Goal: Information Seeking & Learning: Learn about a topic

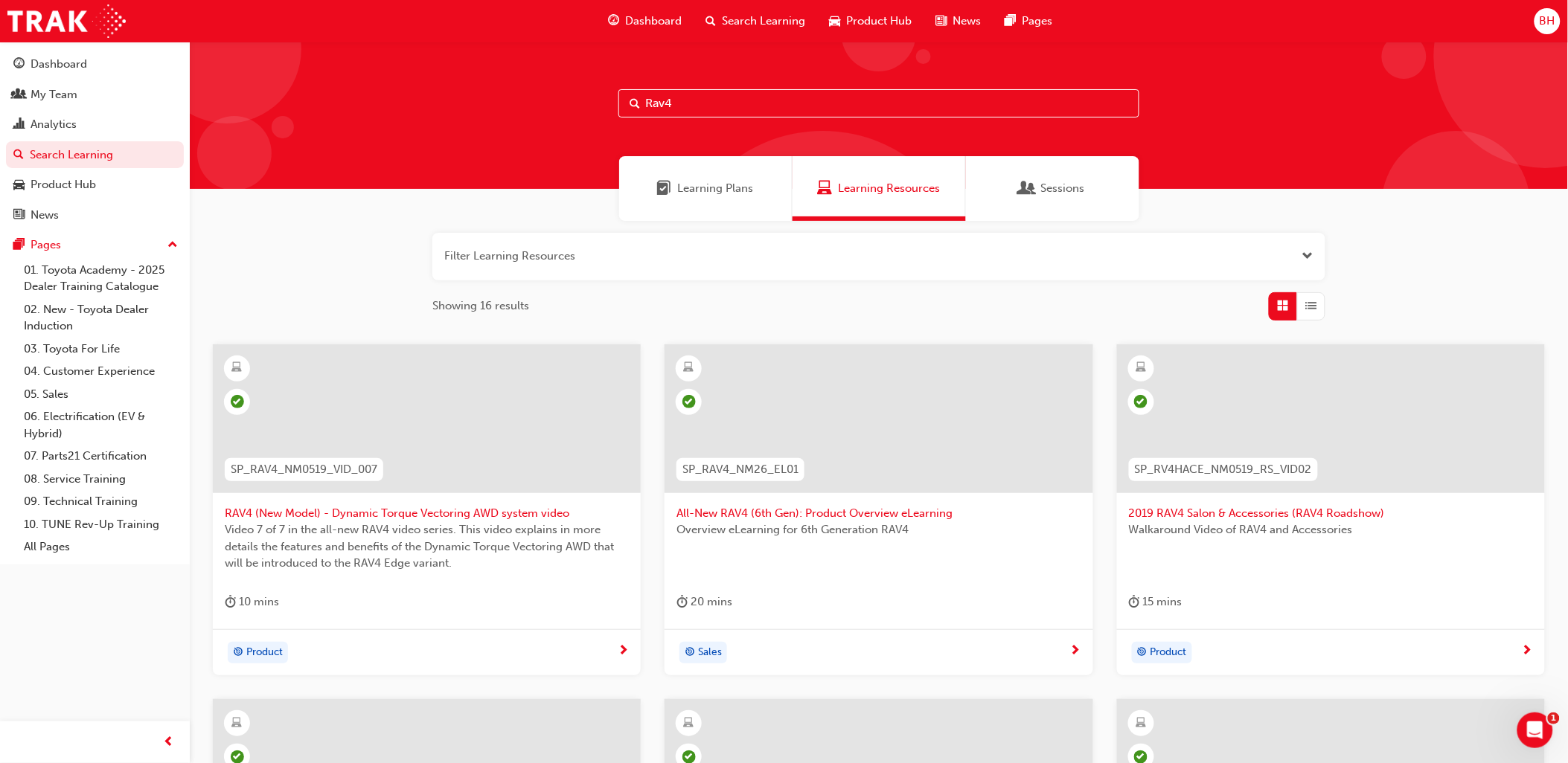
click at [658, 21] on span "Dashboard" at bounding box center [652, 21] width 56 height 17
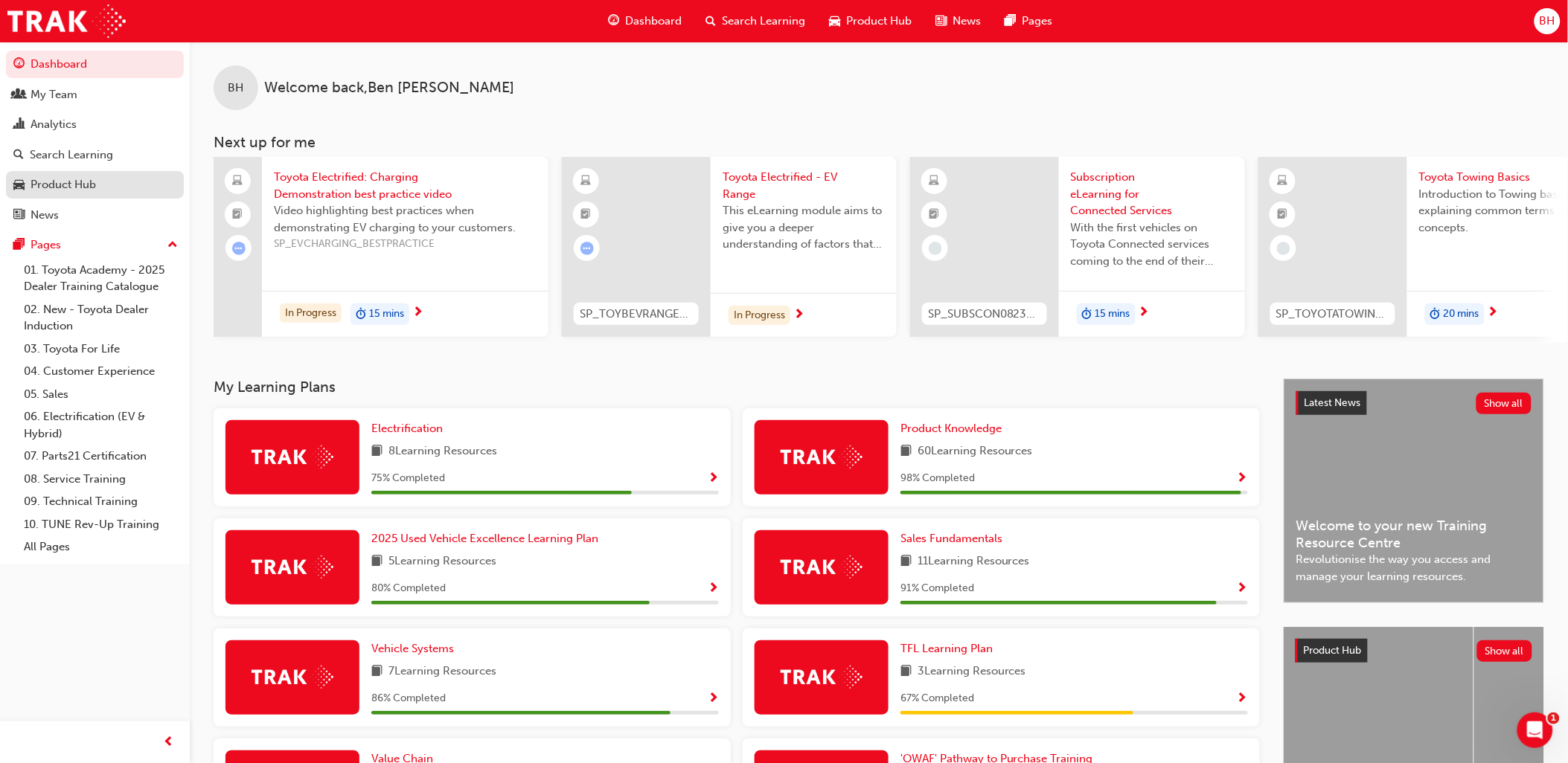
click at [68, 191] on div "Product Hub" at bounding box center [63, 185] width 65 height 17
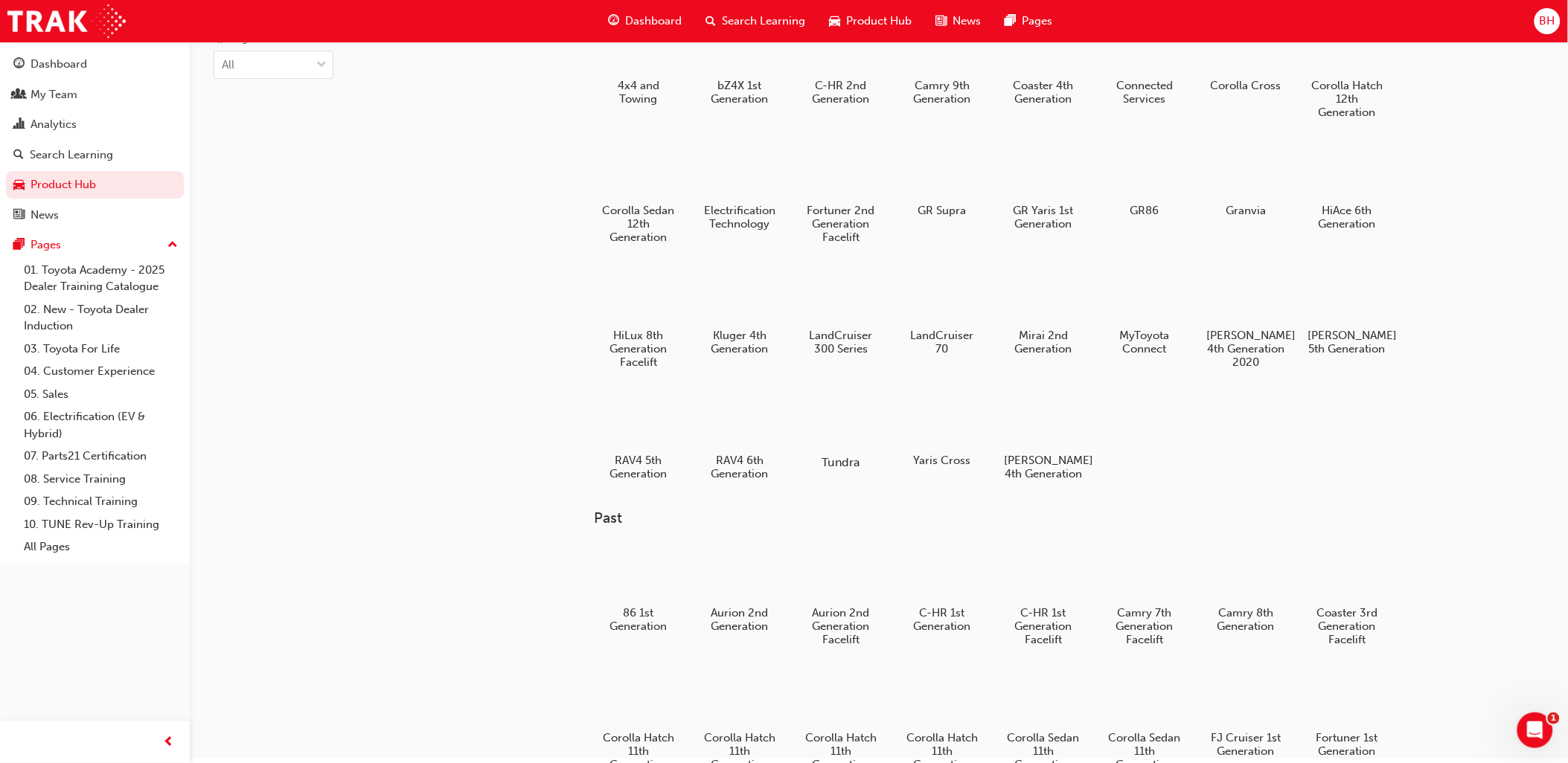
scroll to position [82, 0]
click at [739, 412] on div at bounding box center [740, 420] width 82 height 59
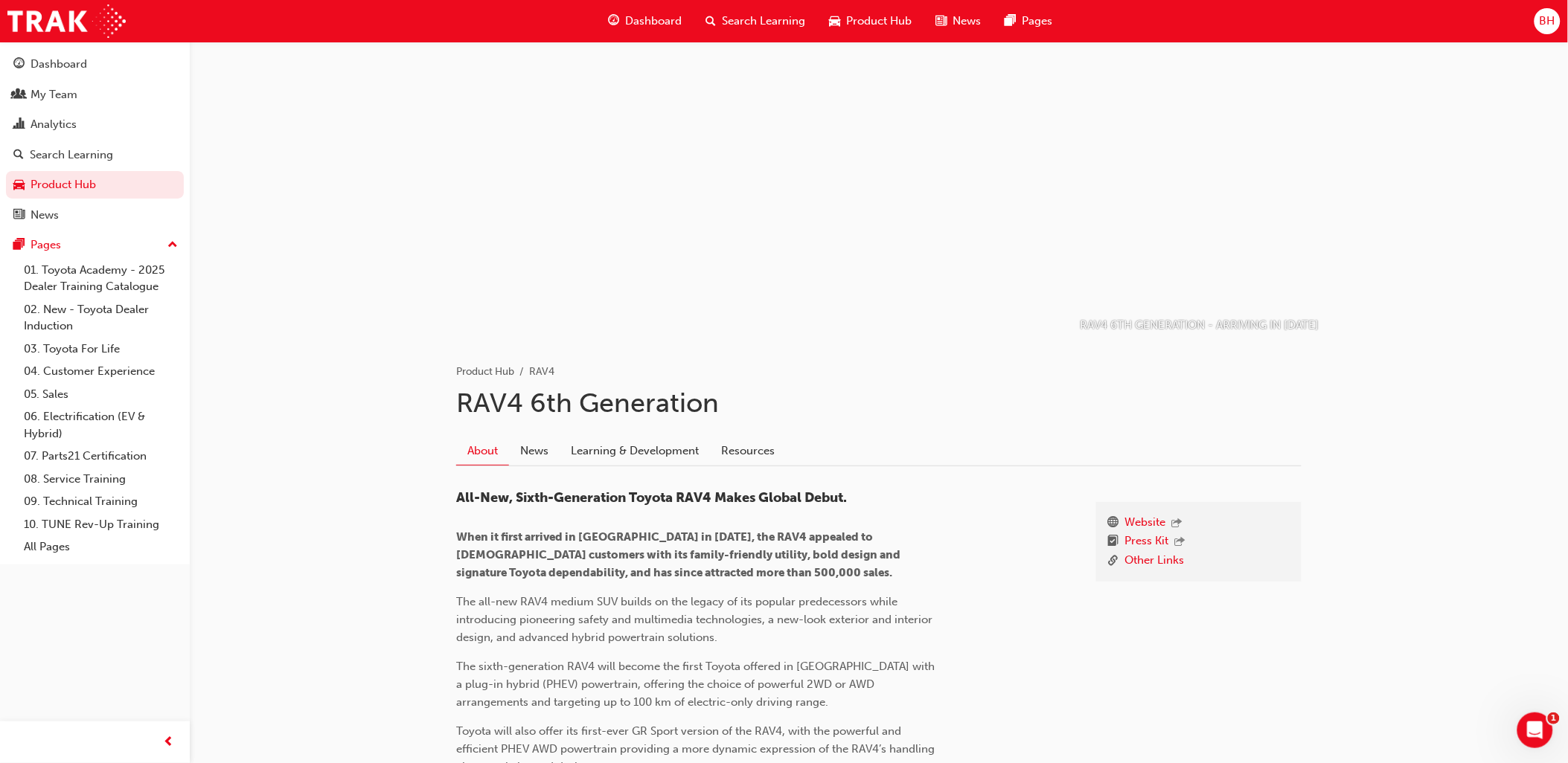
scroll to position [330, 0]
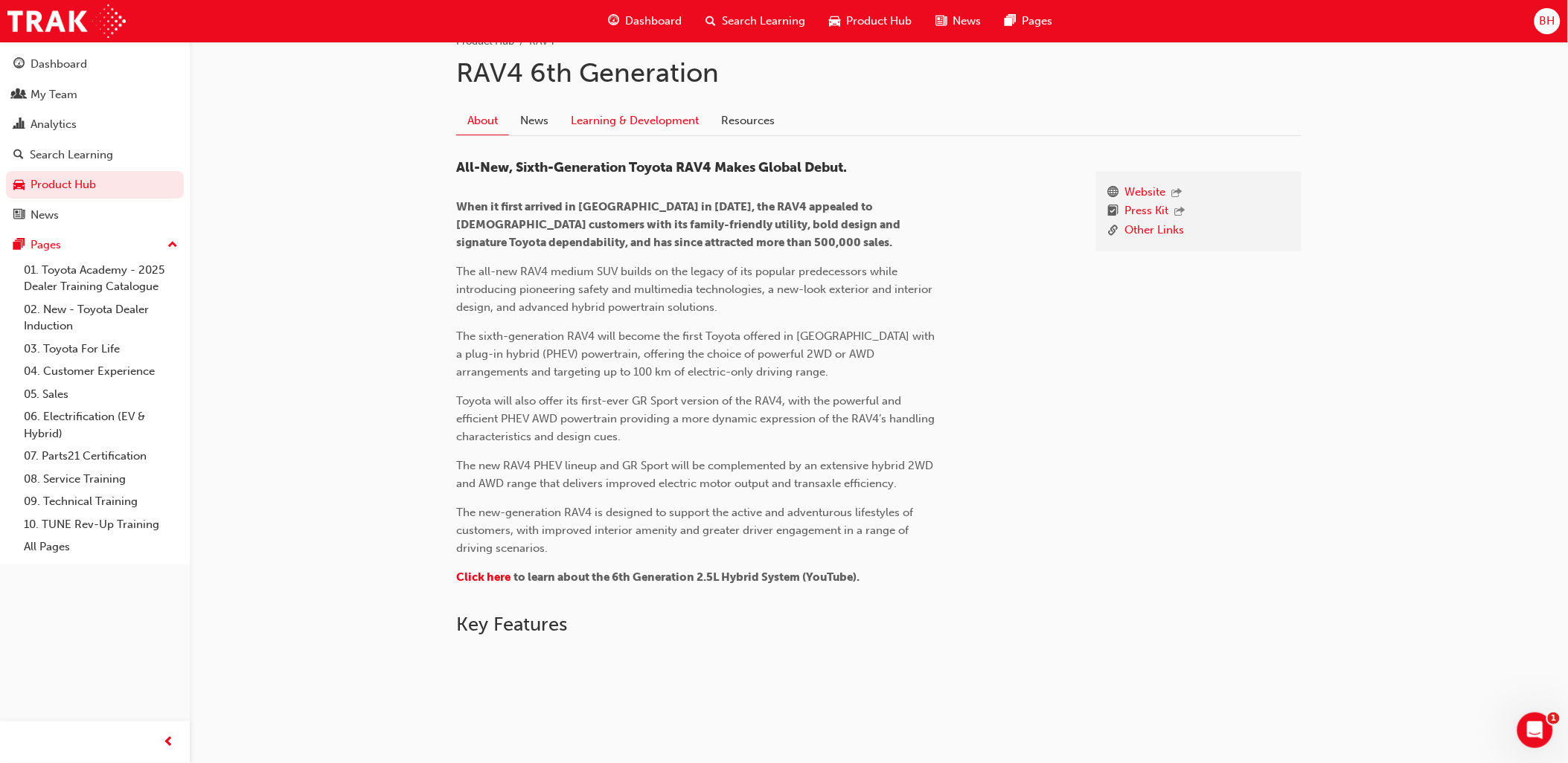
click at [642, 127] on link "Learning & Development" at bounding box center [634, 120] width 150 height 29
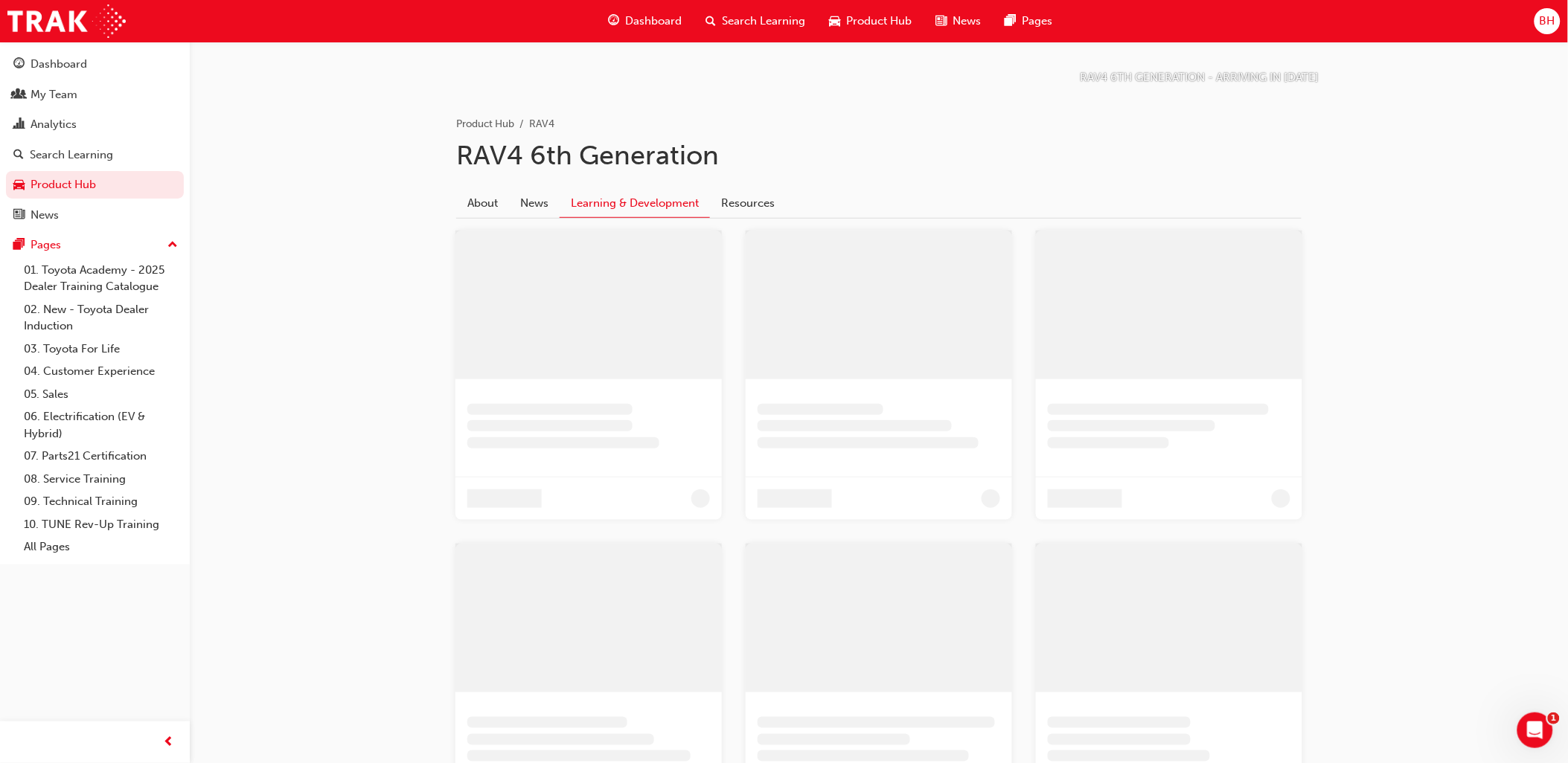
scroll to position [22, 0]
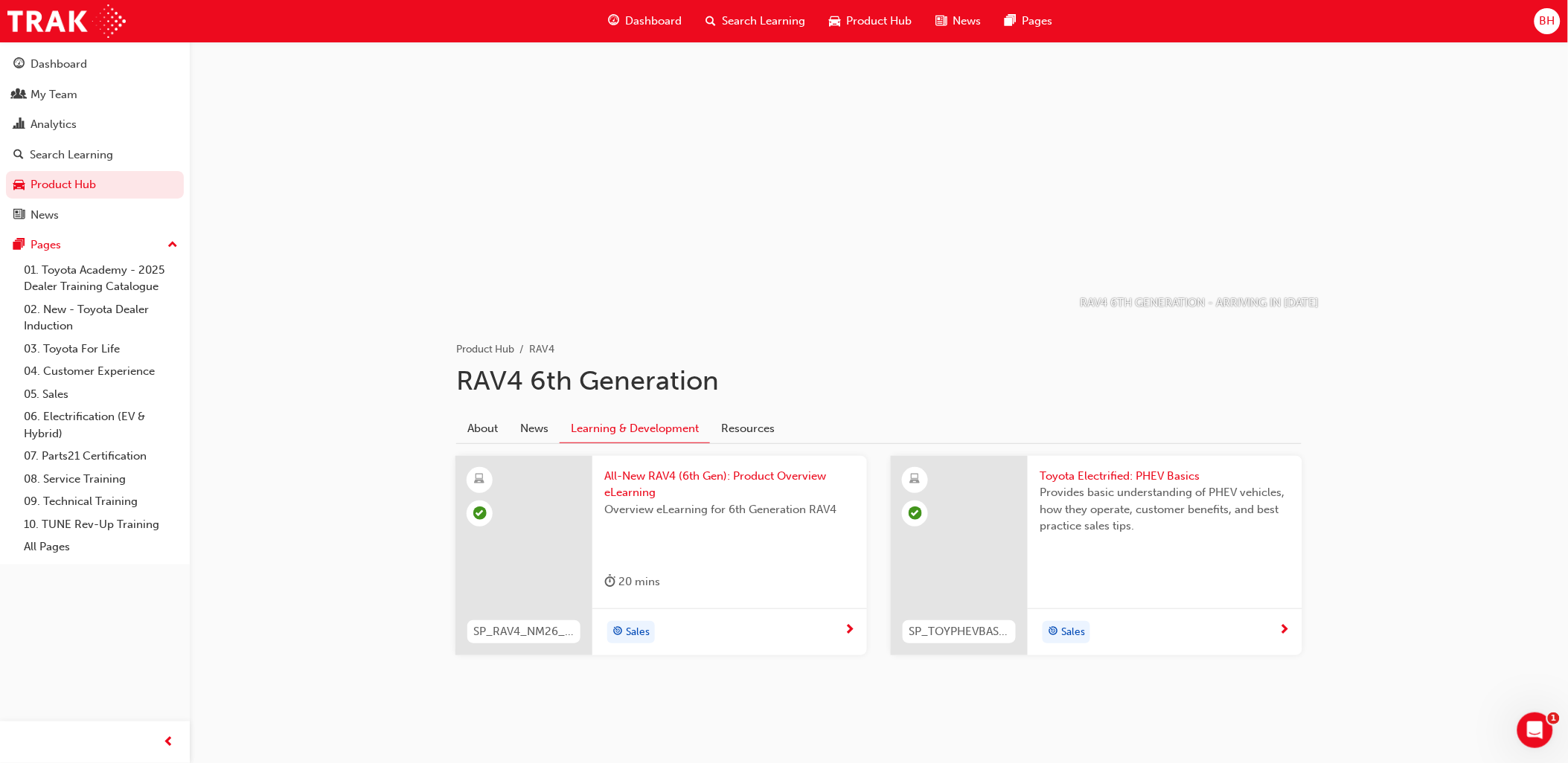
click at [658, 479] on span "All-New RAV4 (6th Gen): Product Overview eLearning" at bounding box center [730, 484] width 251 height 33
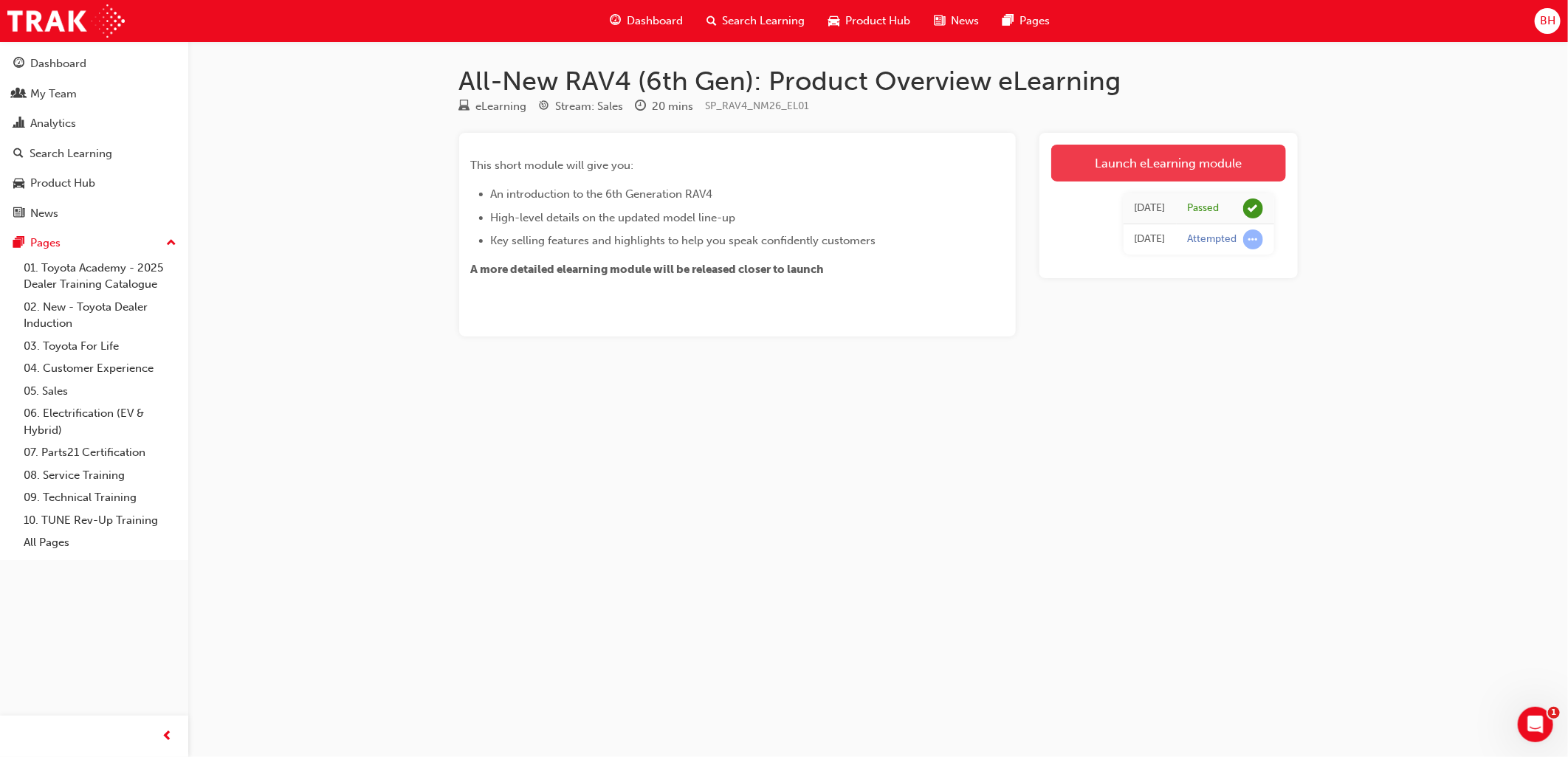
click at [1191, 178] on link "Launch eLearning module" at bounding box center [1168, 162] width 234 height 37
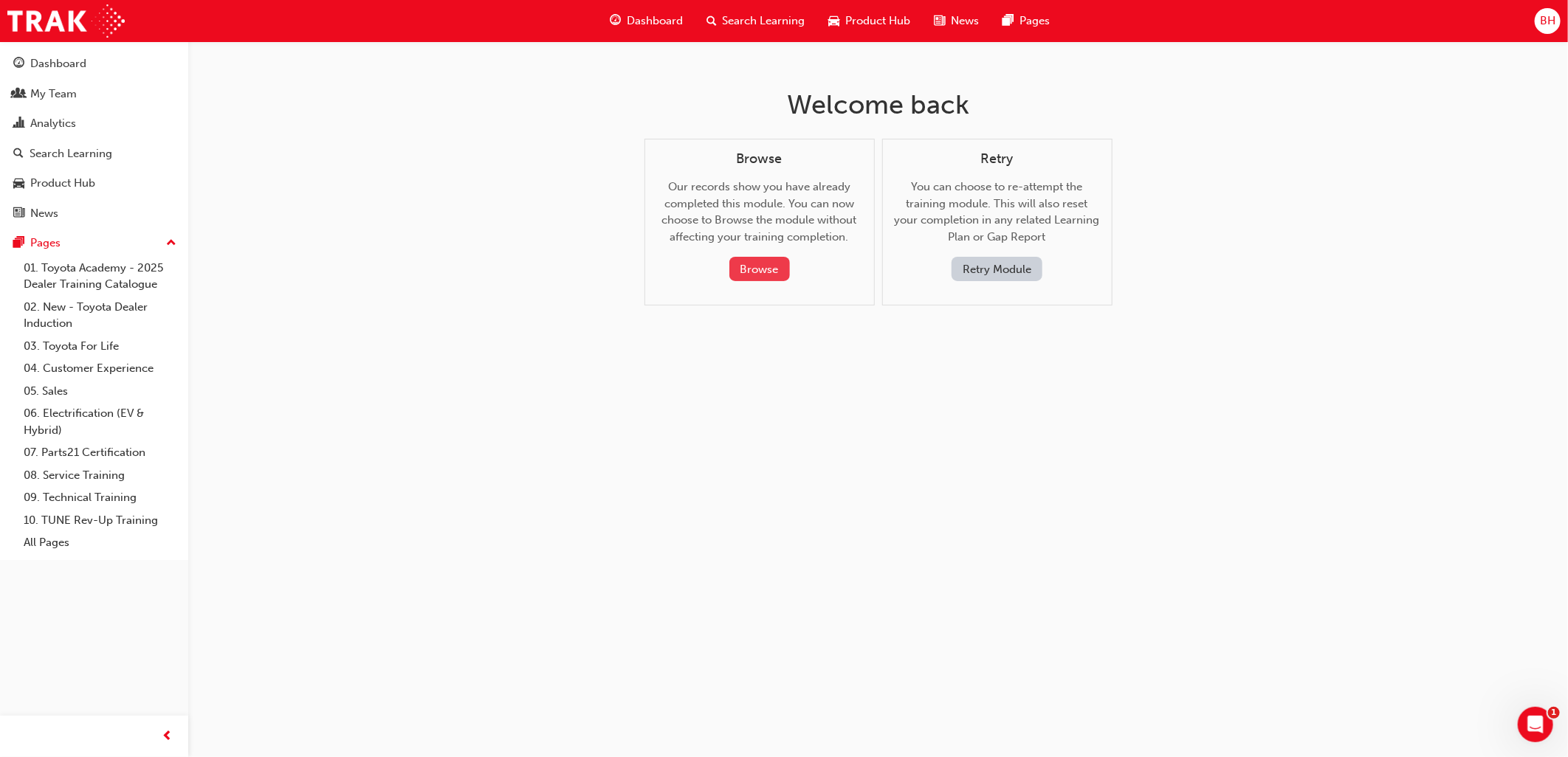
click at [774, 270] on button "Browse" at bounding box center [760, 269] width 61 height 25
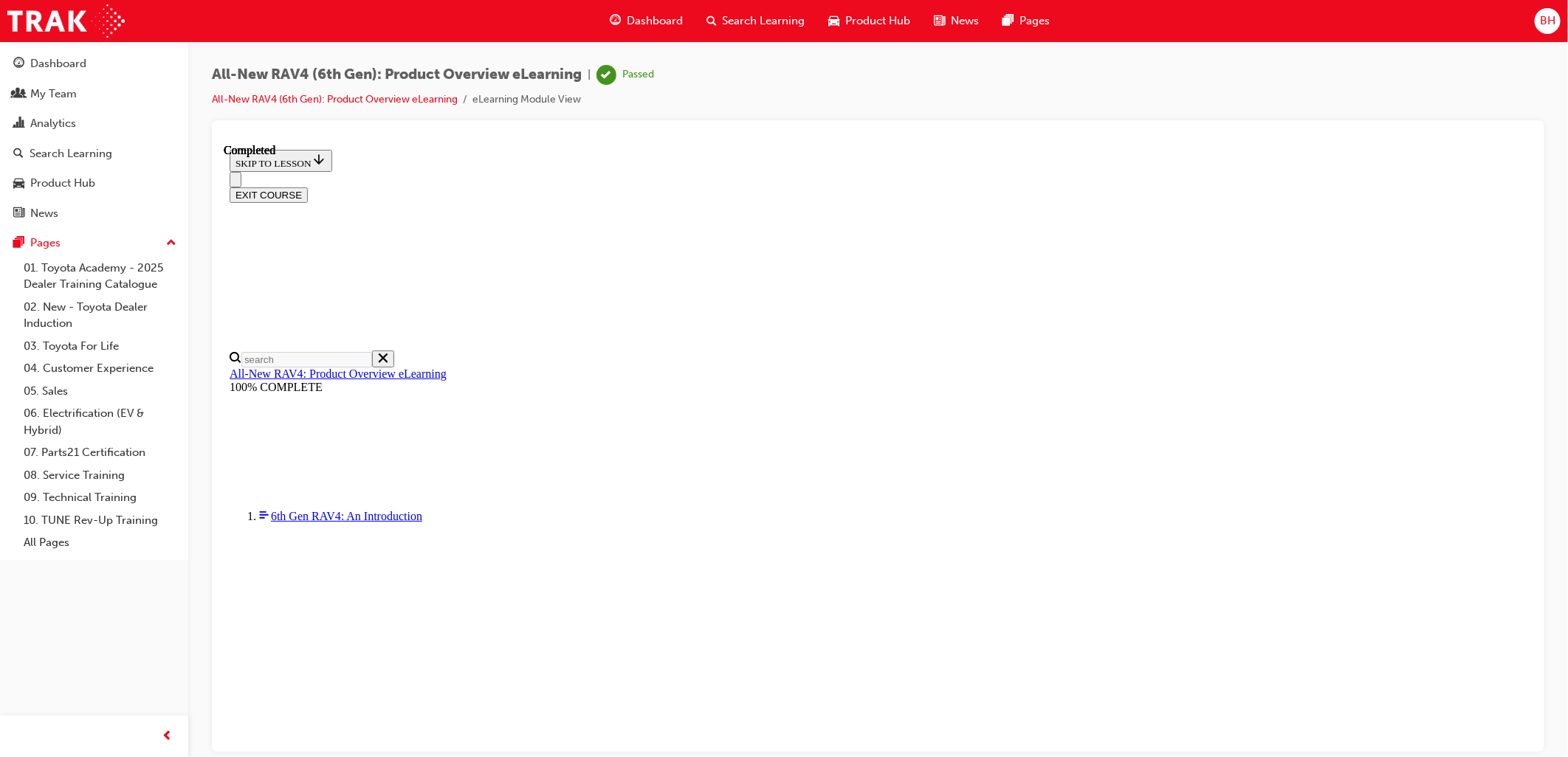
scroll to position [378, 0]
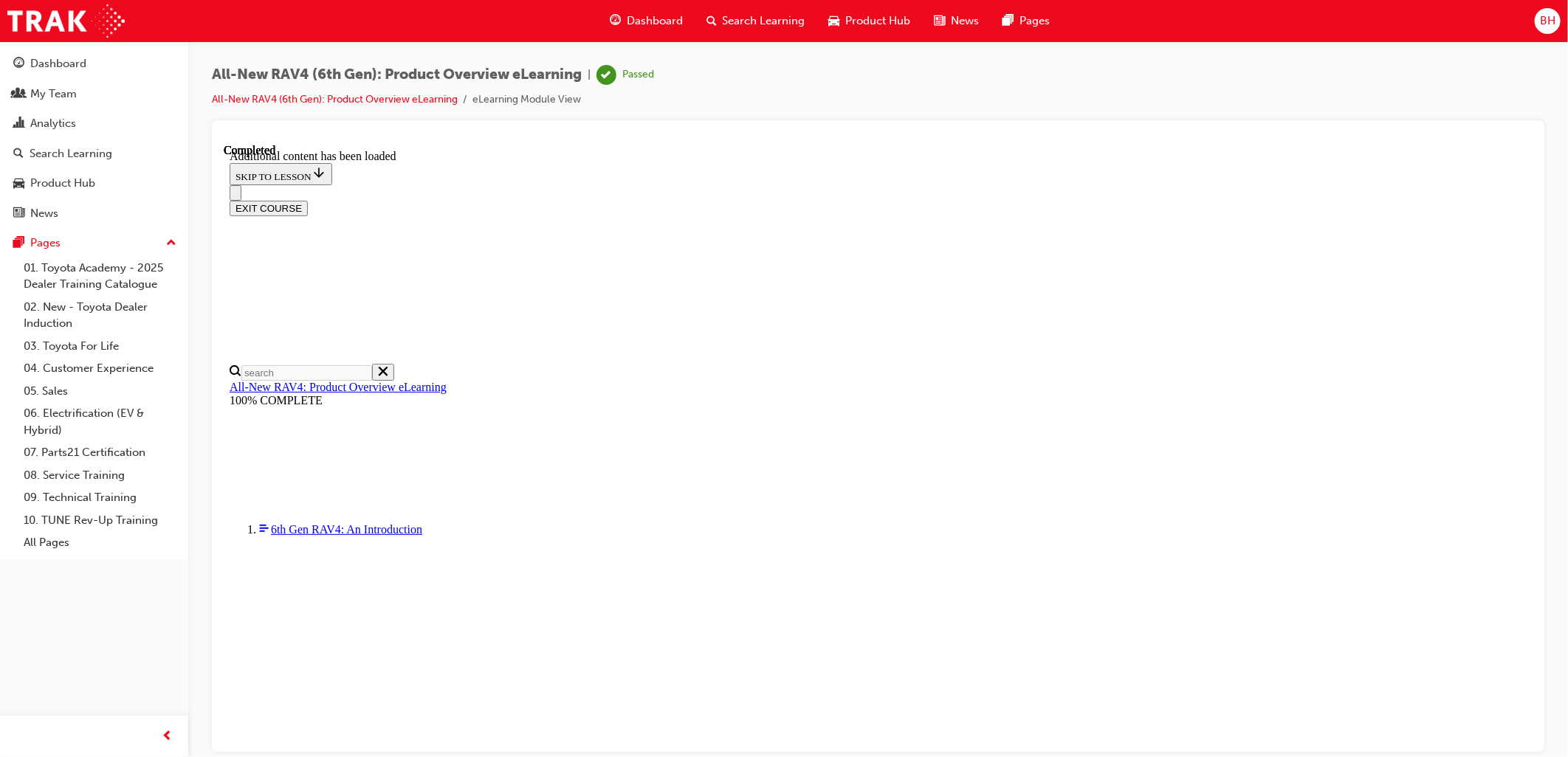
scroll to position [1884, 0]
drag, startPoint x: 890, startPoint y: 203, endPoint x: 923, endPoint y: 320, distance: 121.6
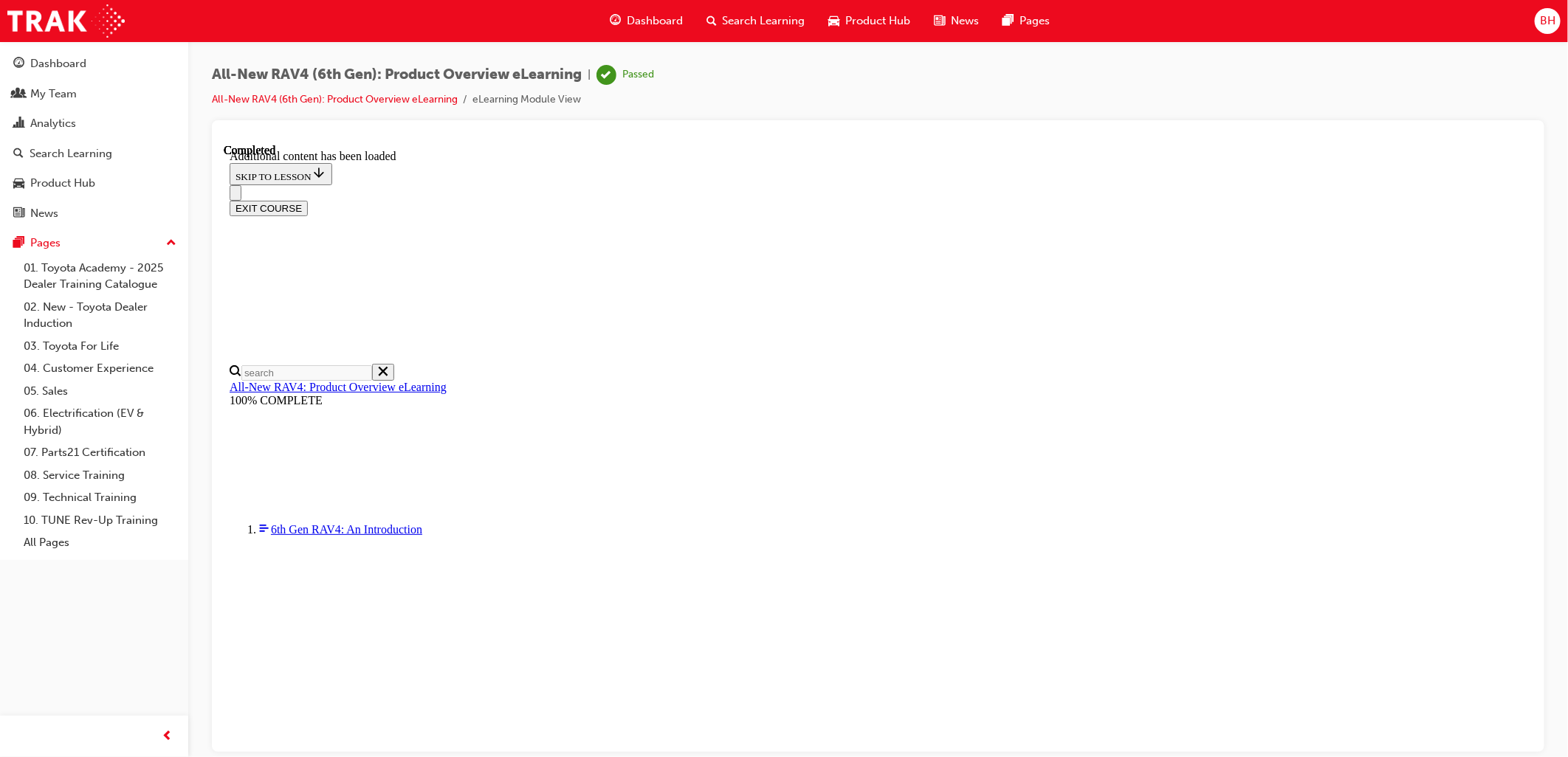
drag, startPoint x: 892, startPoint y: 384, endPoint x: 931, endPoint y: 386, distance: 39.1
drag, startPoint x: 887, startPoint y: 427, endPoint x: 945, endPoint y: 427, distance: 58.0
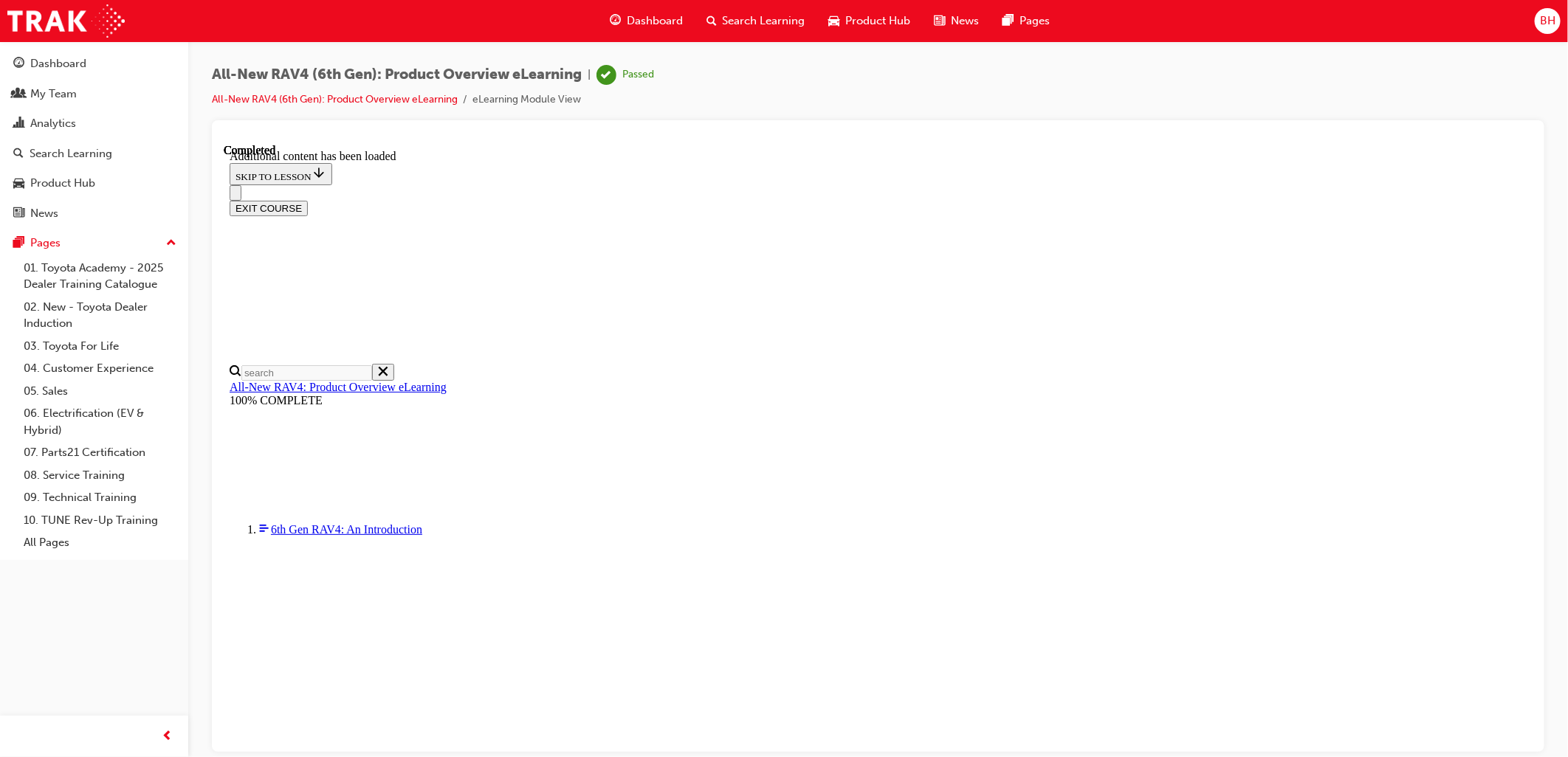
drag, startPoint x: 905, startPoint y: 473, endPoint x: 932, endPoint y: 473, distance: 27.0
drag, startPoint x: 909, startPoint y: 516, endPoint x: 935, endPoint y: 513, distance: 26.2
drag, startPoint x: 1017, startPoint y: 377, endPoint x: 1074, endPoint y: 383, distance: 57.3
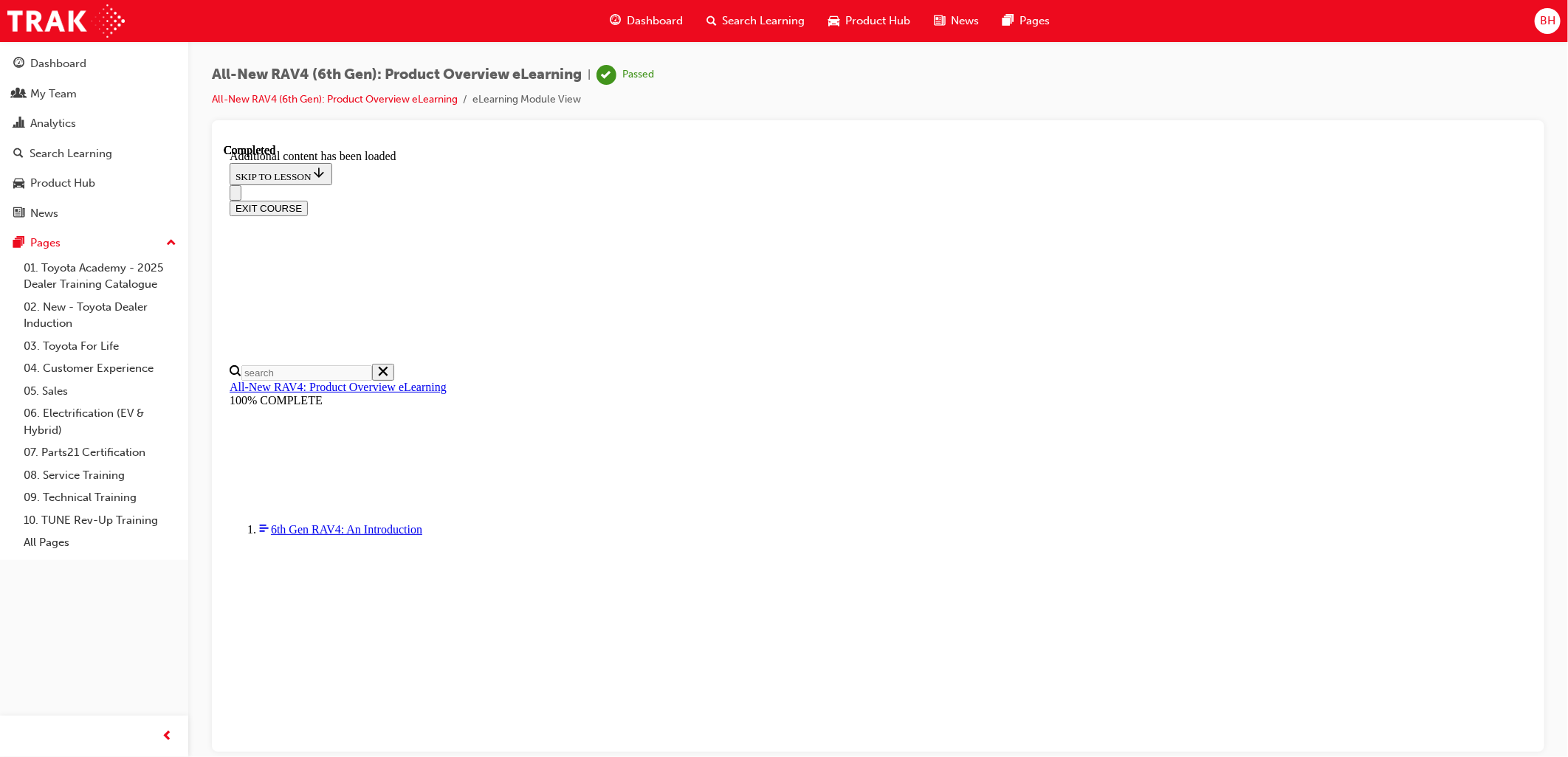
drag, startPoint x: 1151, startPoint y: 383, endPoint x: 1177, endPoint y: 380, distance: 26.2
drag, startPoint x: 1034, startPoint y: 384, endPoint x: 1212, endPoint y: 390, distance: 178.1
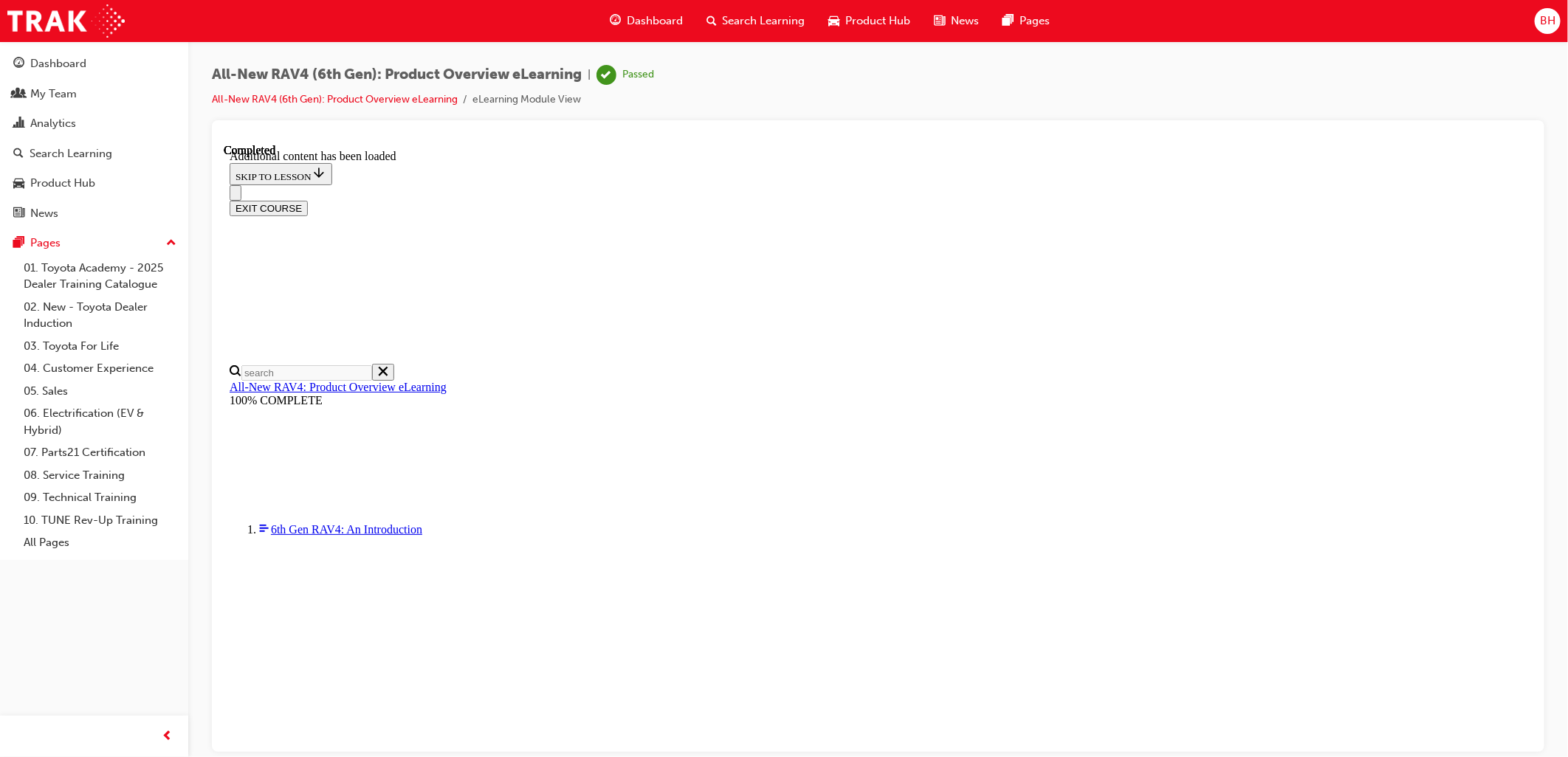
drag, startPoint x: 1160, startPoint y: 337, endPoint x: 1195, endPoint y: 380, distance: 55.4
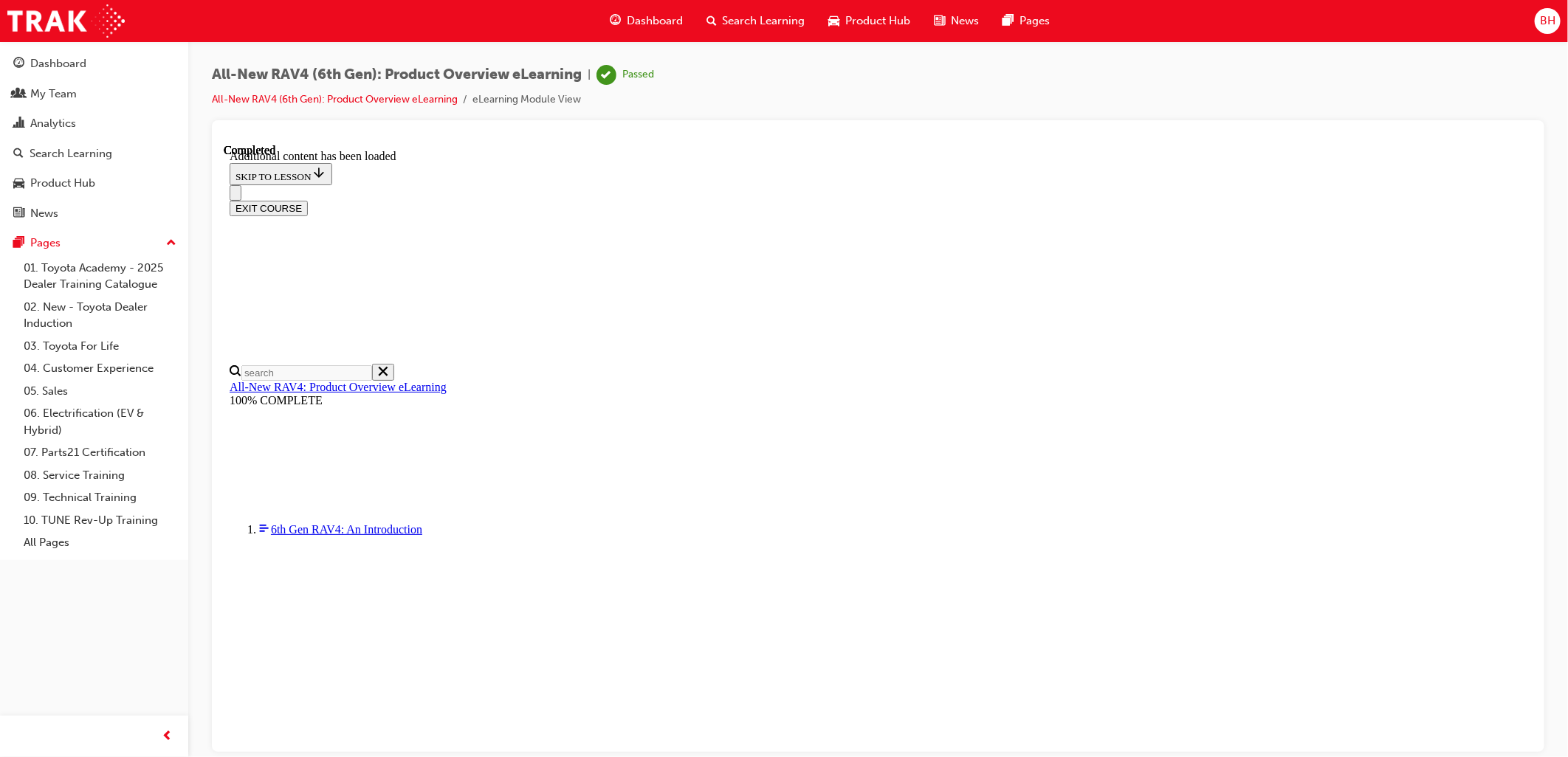
scroll to position [977, 0]
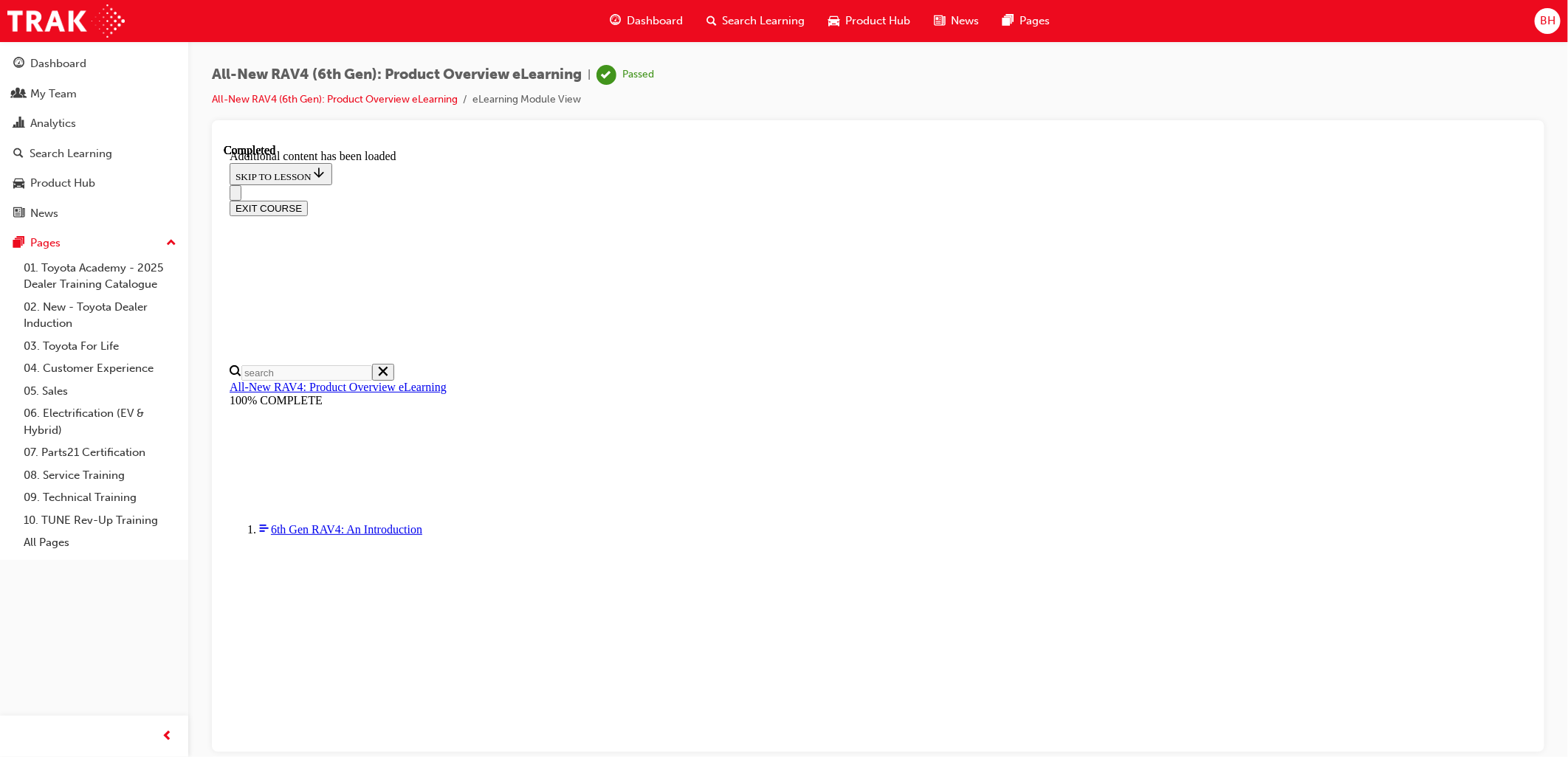
scroll to position [1234, 0]
